Goal: Task Accomplishment & Management: Manage account settings

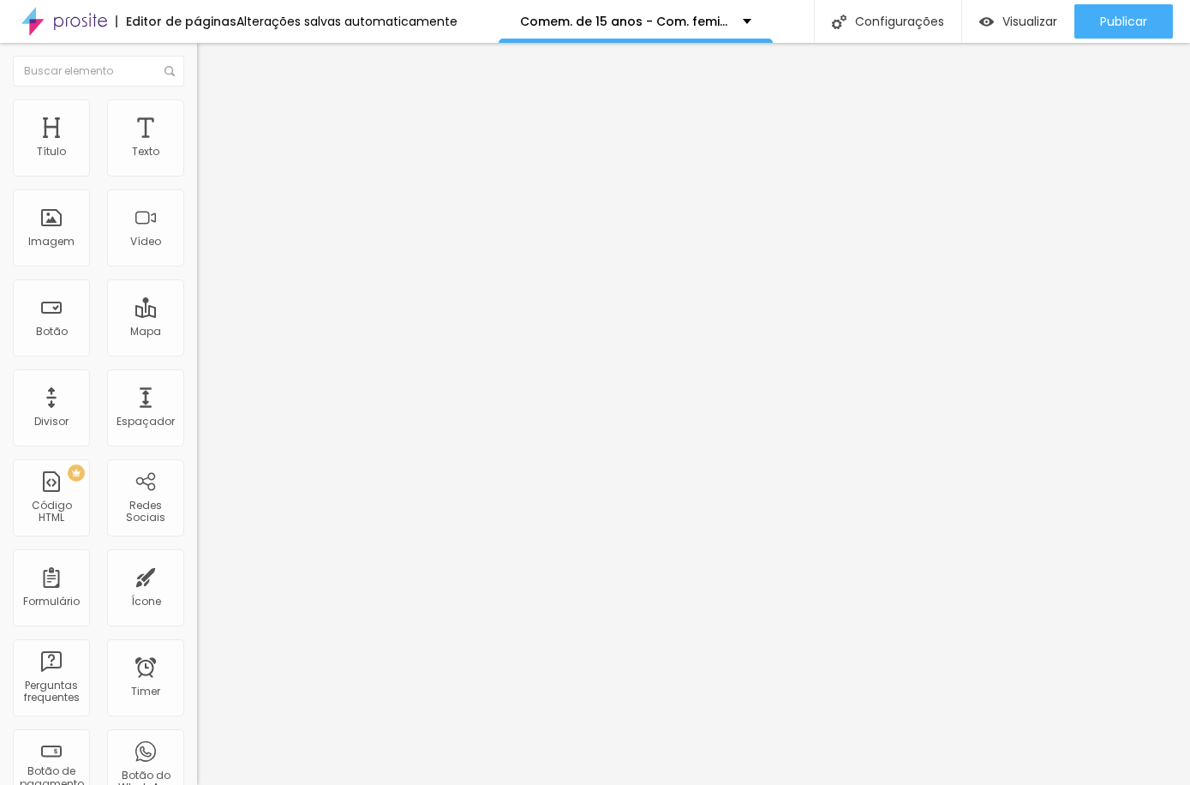
click at [197, 147] on span "Trocar imagem" at bounding box center [243, 140] width 93 height 15
drag, startPoint x: 879, startPoint y: 106, endPoint x: 874, endPoint y: 117, distance: 11.5
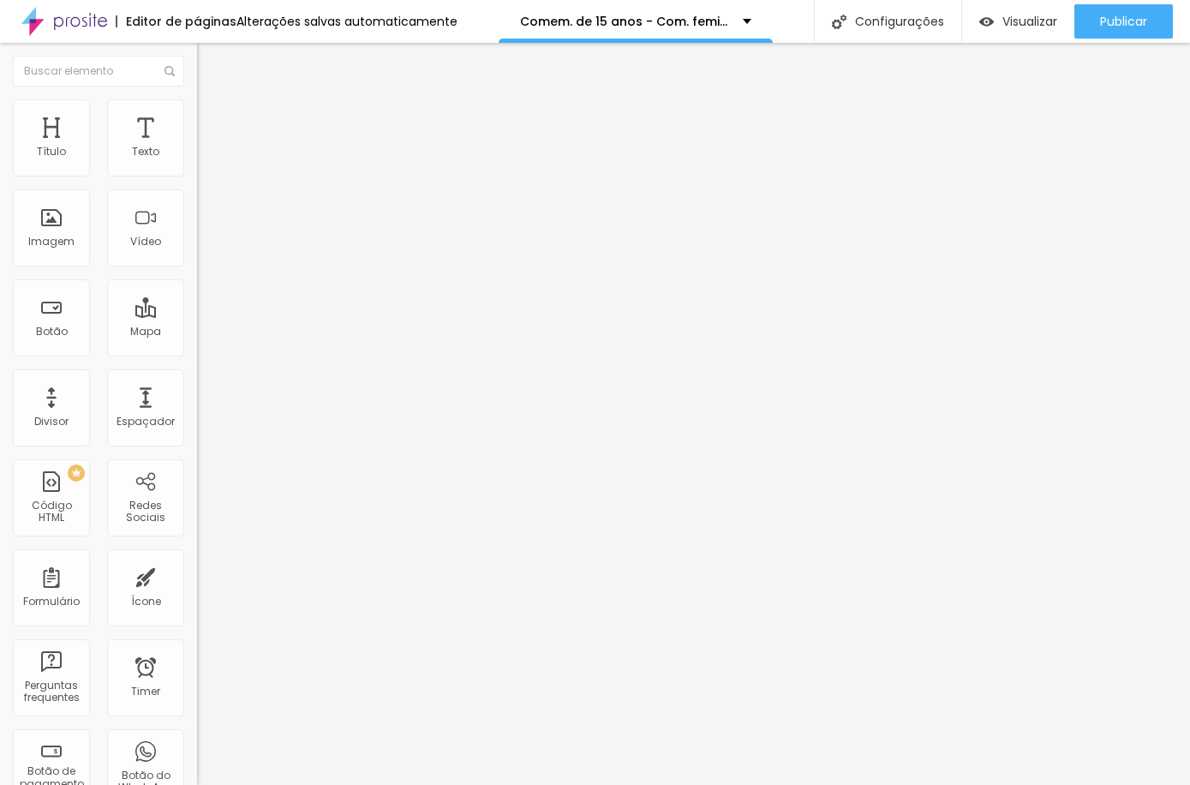
click at [197, 147] on span "Trocar imagem" at bounding box center [243, 140] width 93 height 15
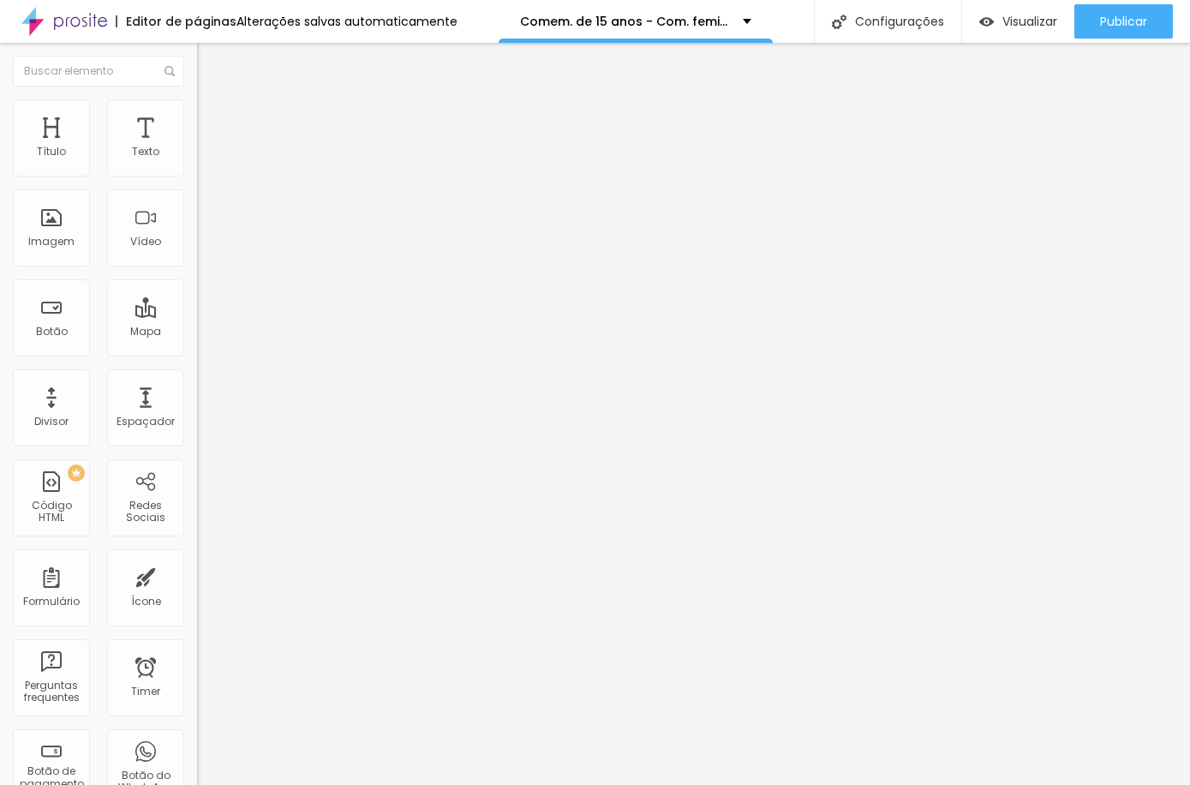
click at [197, 147] on span "Trocar imagem" at bounding box center [243, 140] width 93 height 15
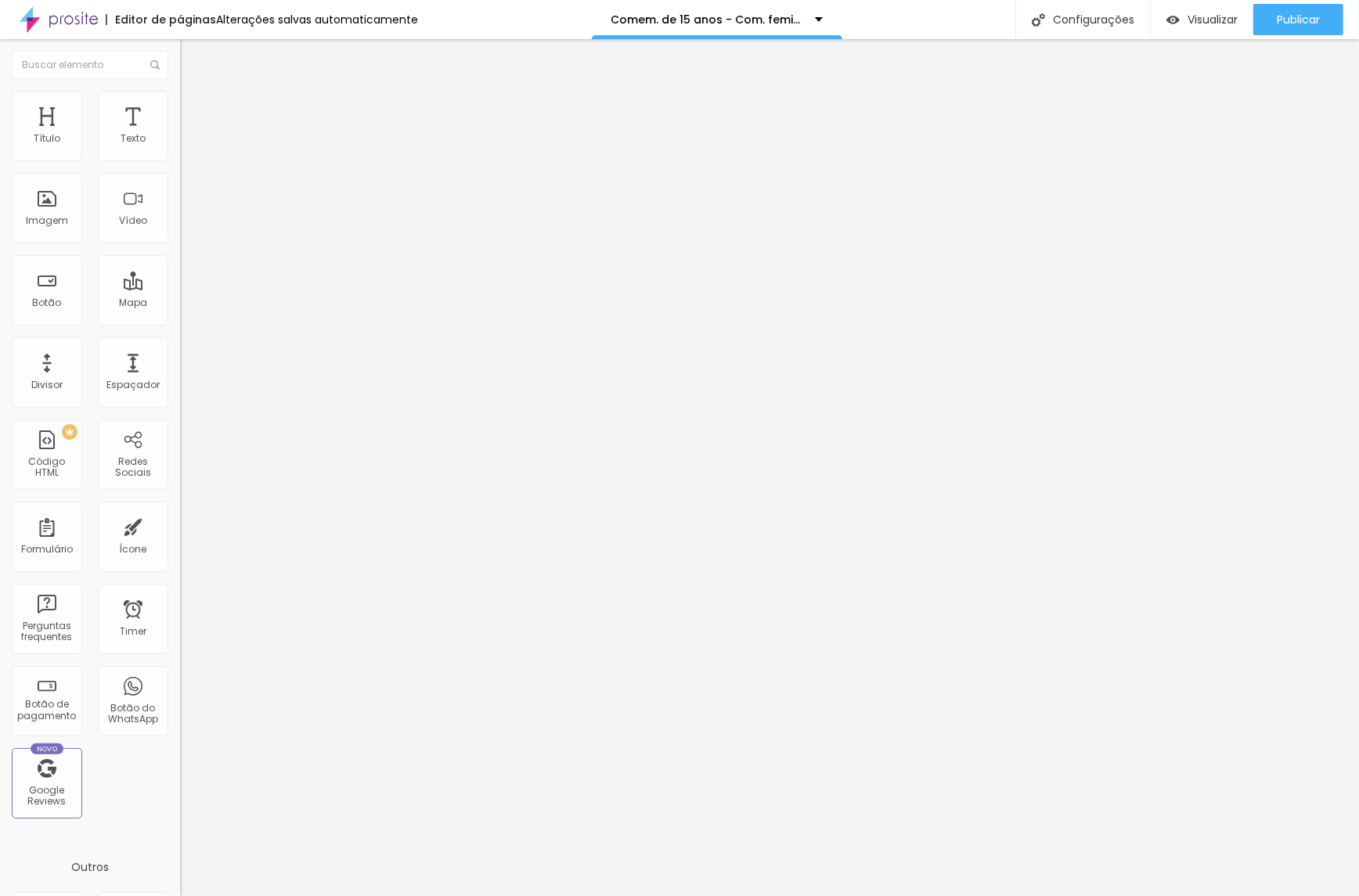
click at [180, 134] on span "Trocar imagem" at bounding box center [222, 128] width 85 height 14
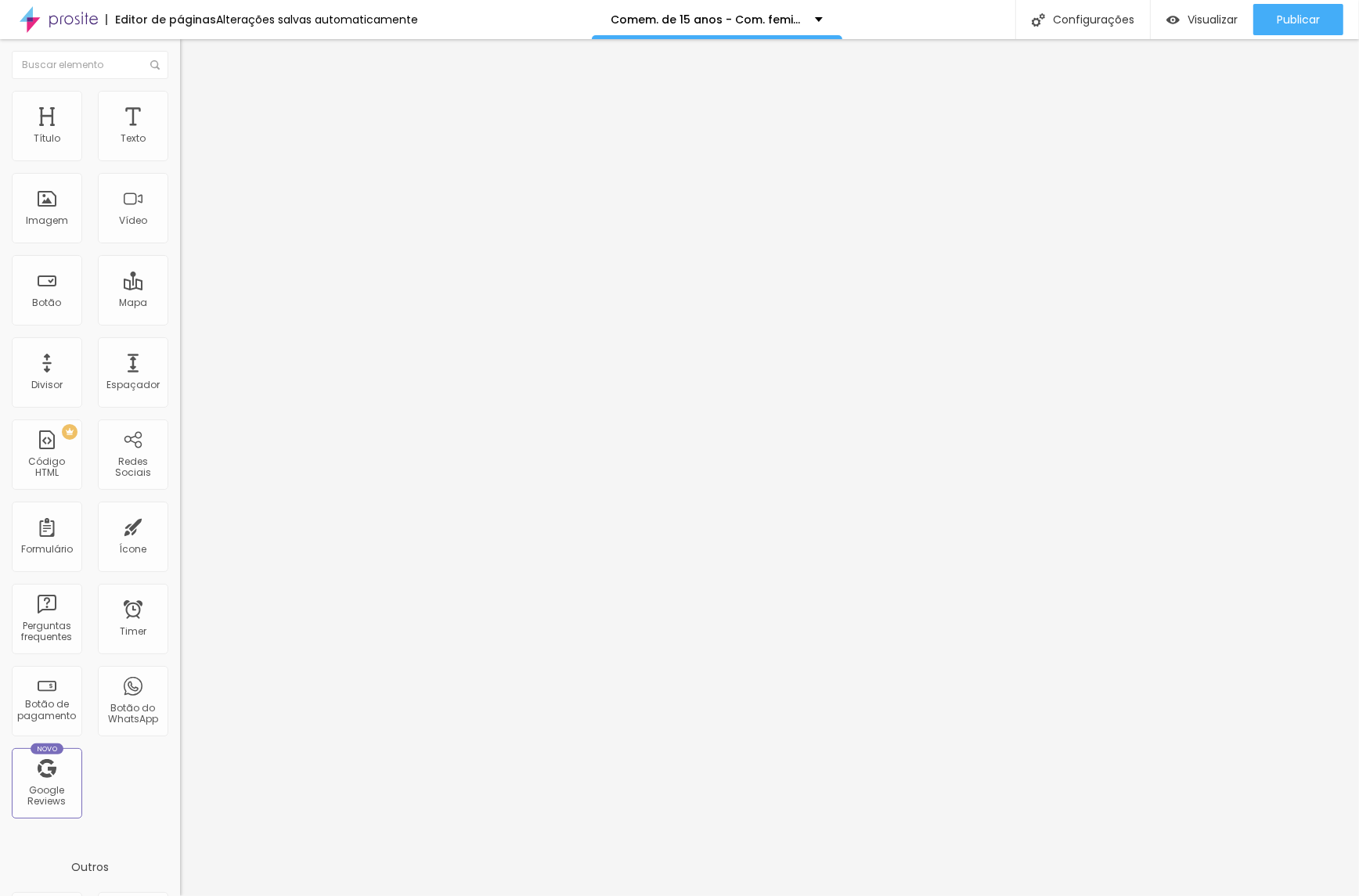
click at [939, 18] on div "Configurações" at bounding box center [1082, 19] width 134 height 39
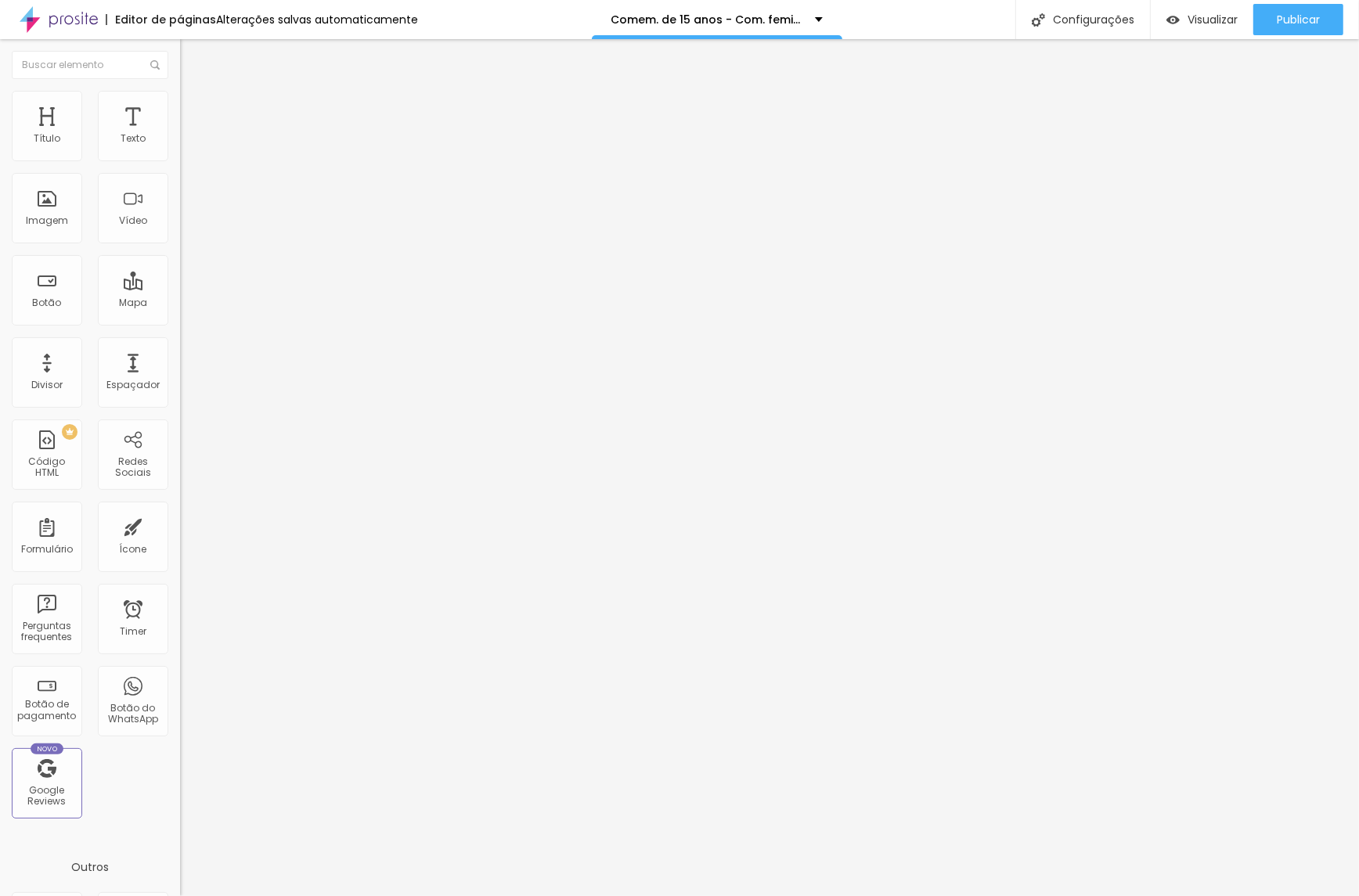
type input "/f5t8i-comem-de-15-anos-com-feminino"
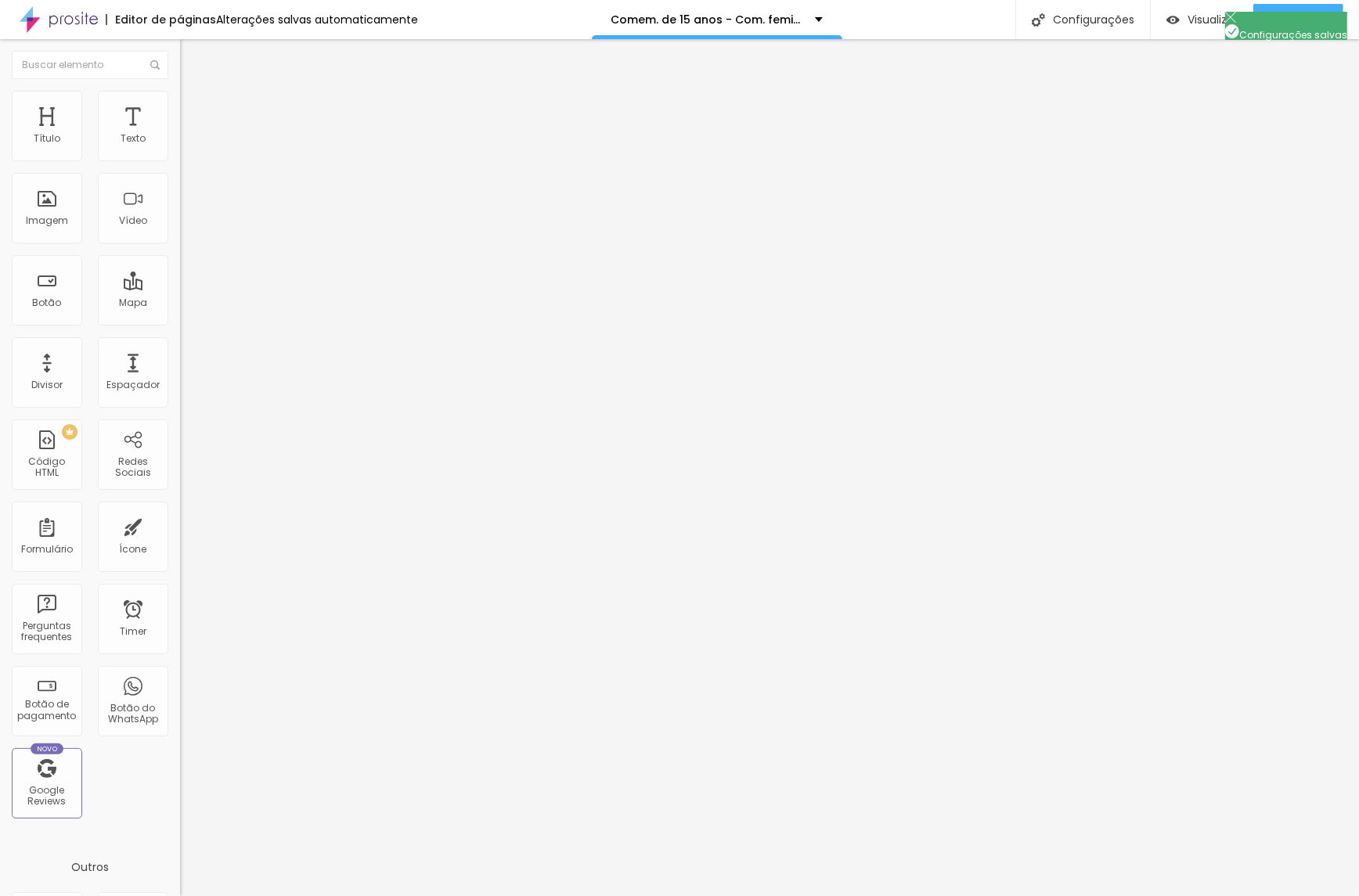
click at [939, 704] on div at bounding box center [680, 912] width 1359 height 14
click at [939, 5] on div "Publicar" at bounding box center [1298, 19] width 43 height 31
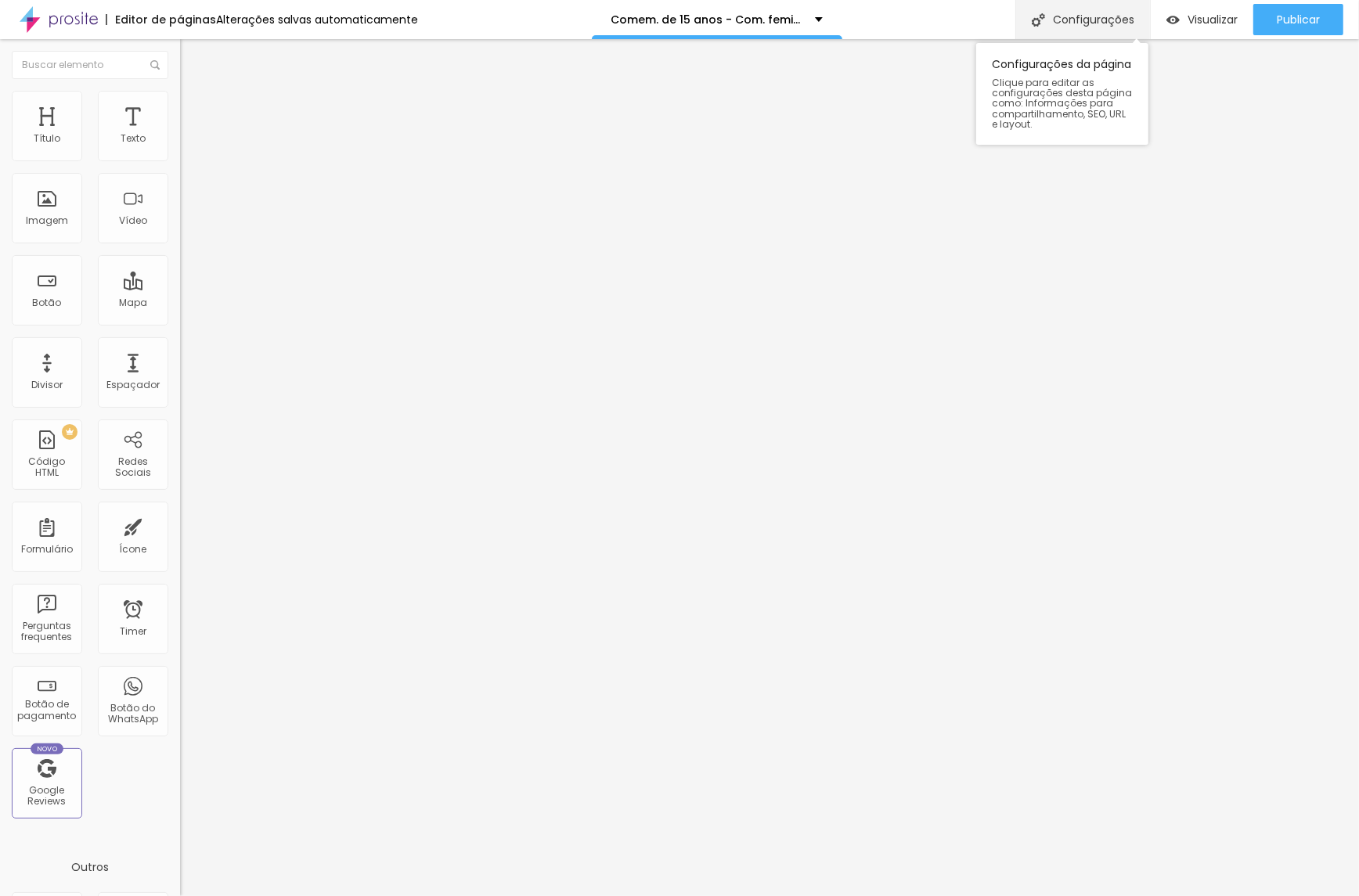
click at [1092, 20] on div "Configurações" at bounding box center [1082, 19] width 134 height 39
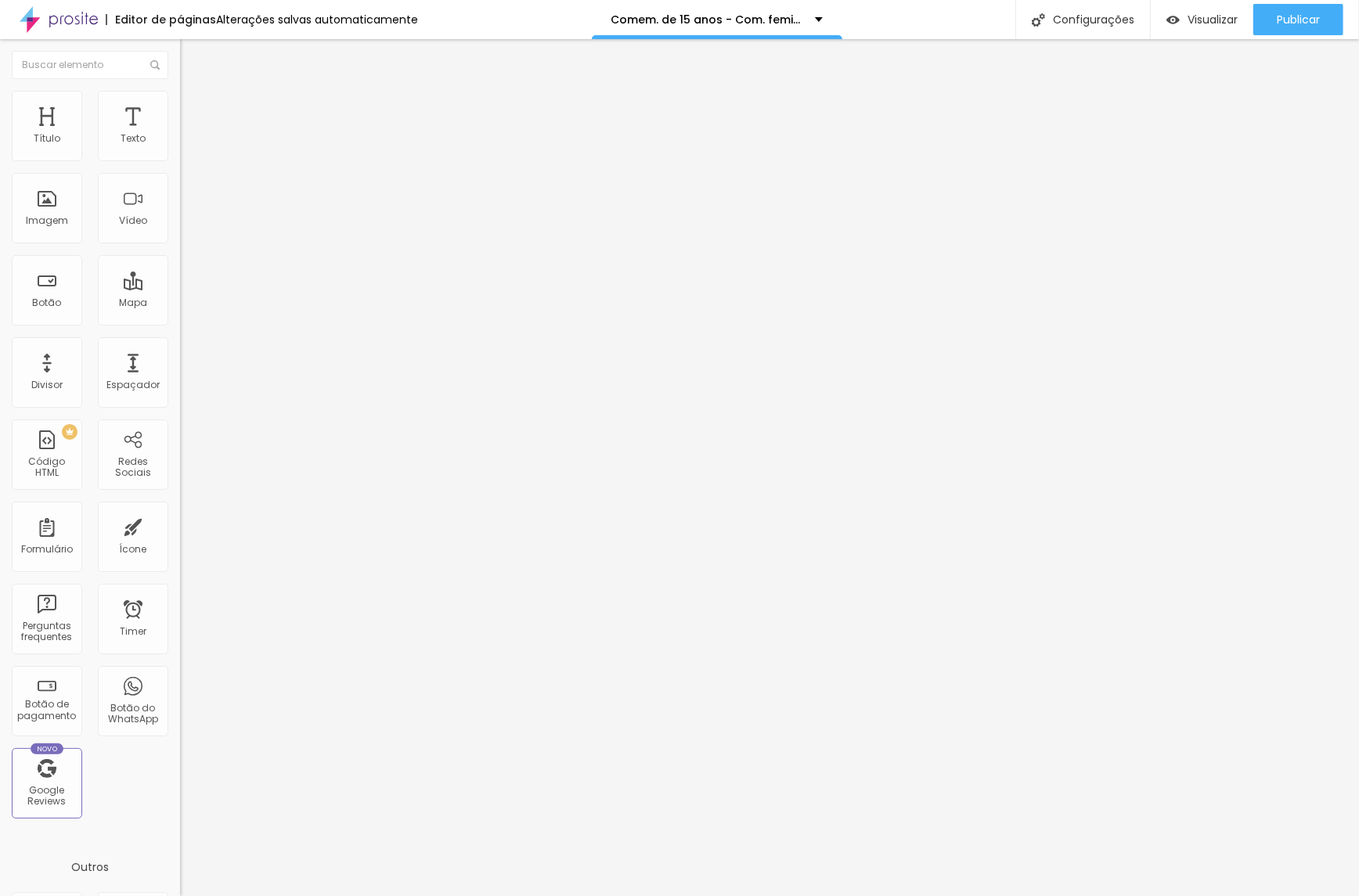
click at [963, 896] on div at bounding box center [680, 912] width 1359 height 14
click at [1298, 24] on span "Publicar" at bounding box center [1298, 20] width 43 height 13
click at [180, 134] on span "Trocar imagem" at bounding box center [222, 128] width 85 height 14
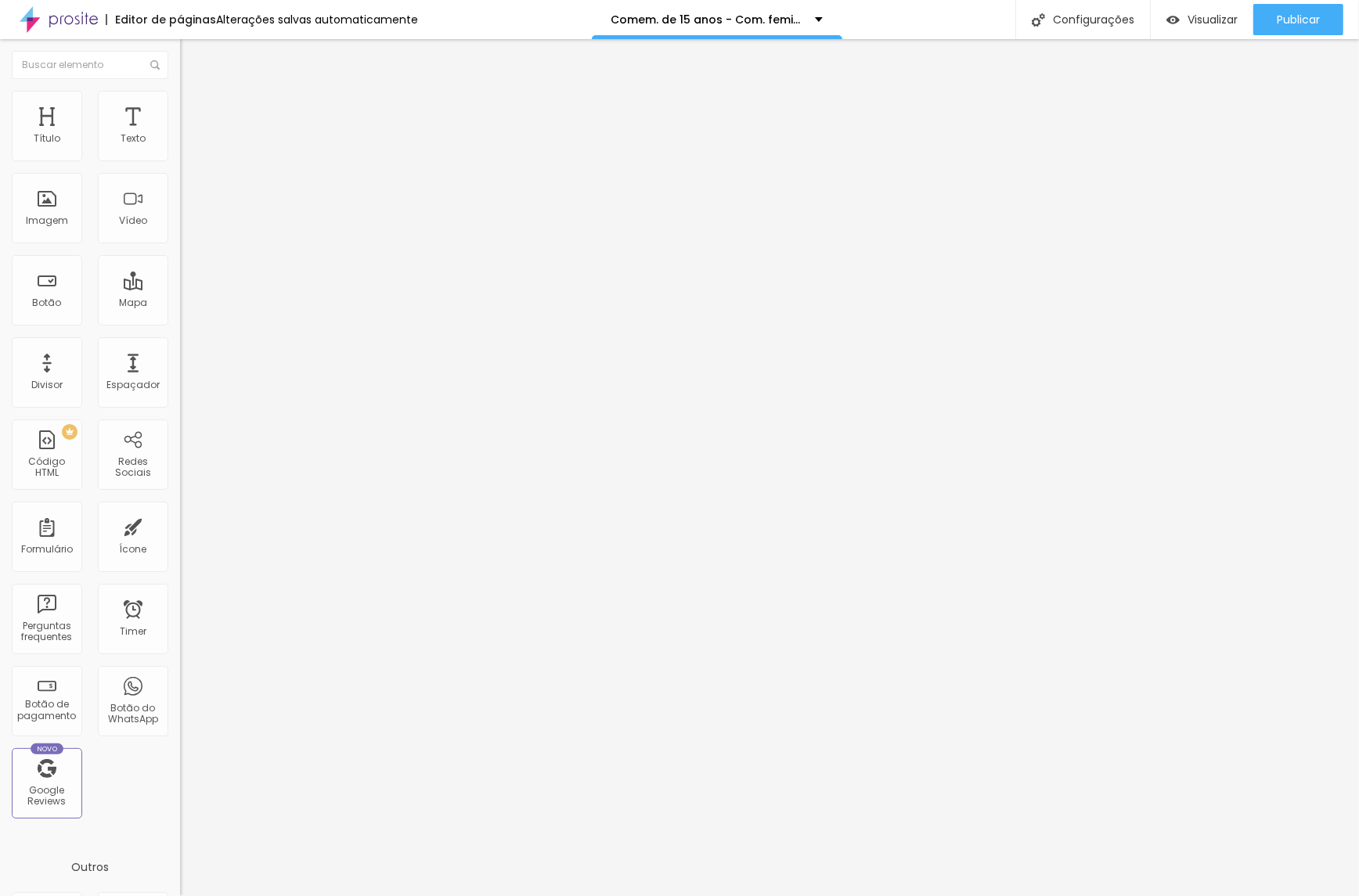
click at [1280, 18] on span "Publicar" at bounding box center [1298, 20] width 43 height 13
